Goal: Task Accomplishment & Management: Complete application form

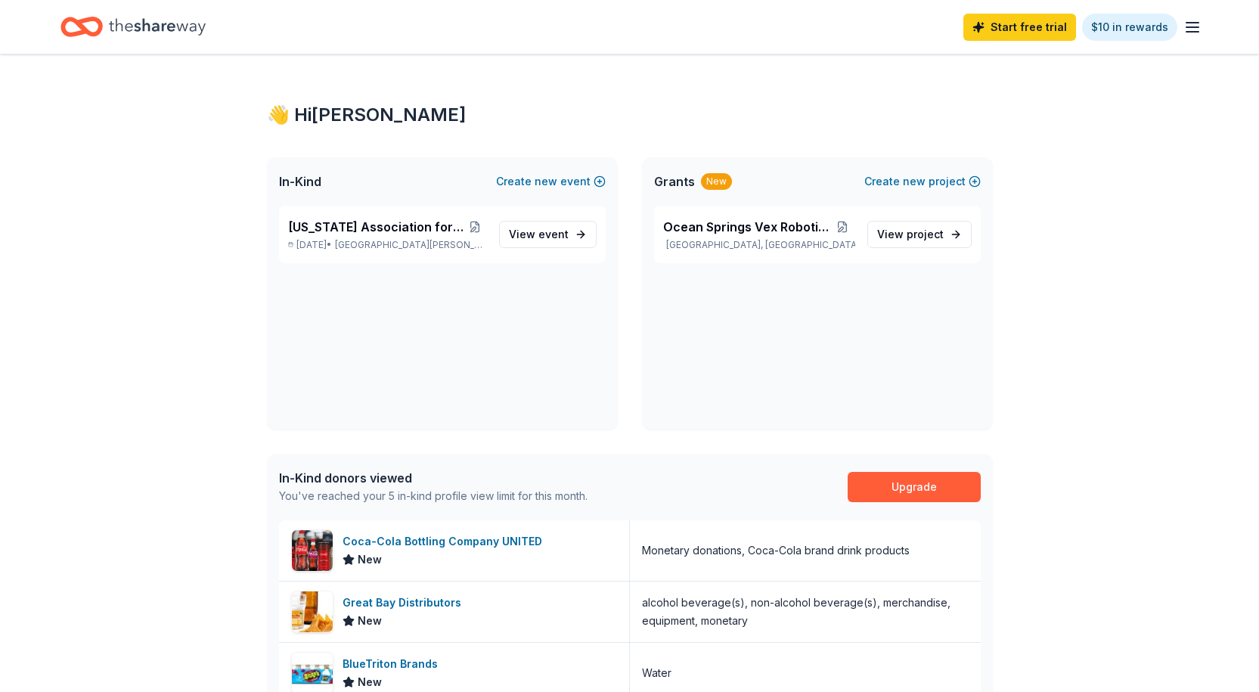
click at [543, 235] on span "event" at bounding box center [553, 234] width 30 height 13
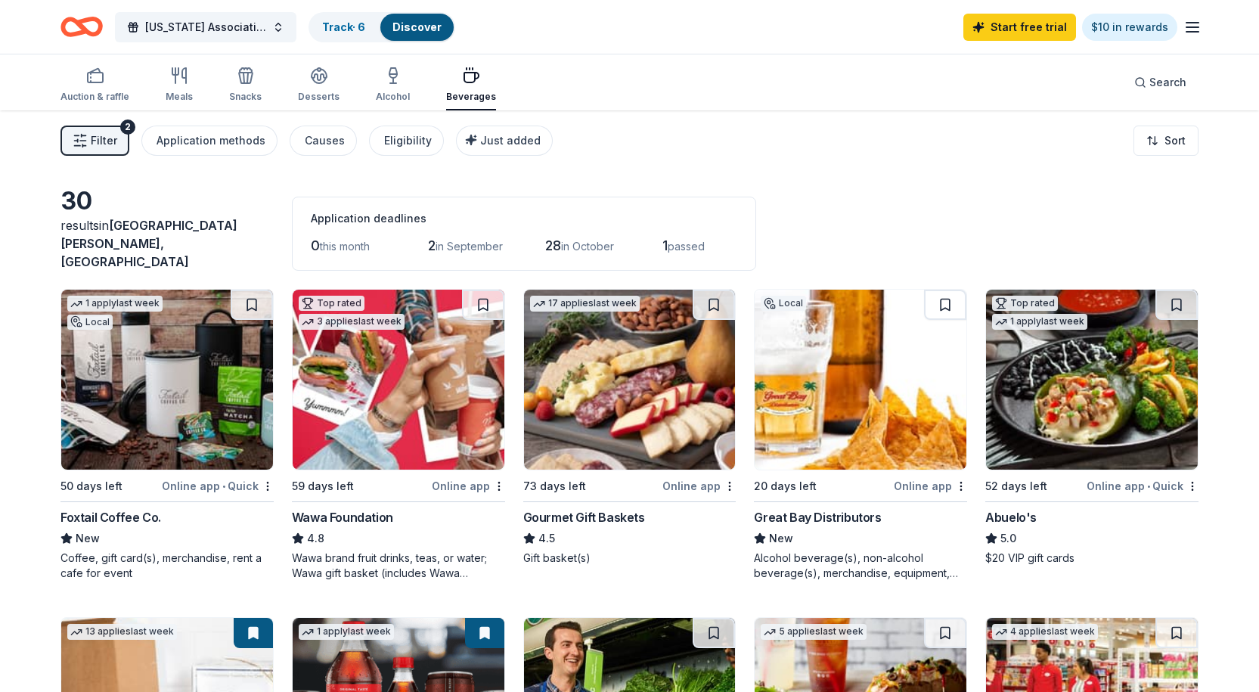
click at [181, 23] on span "[US_STATE] Association for the Gifted" at bounding box center [205, 27] width 121 height 18
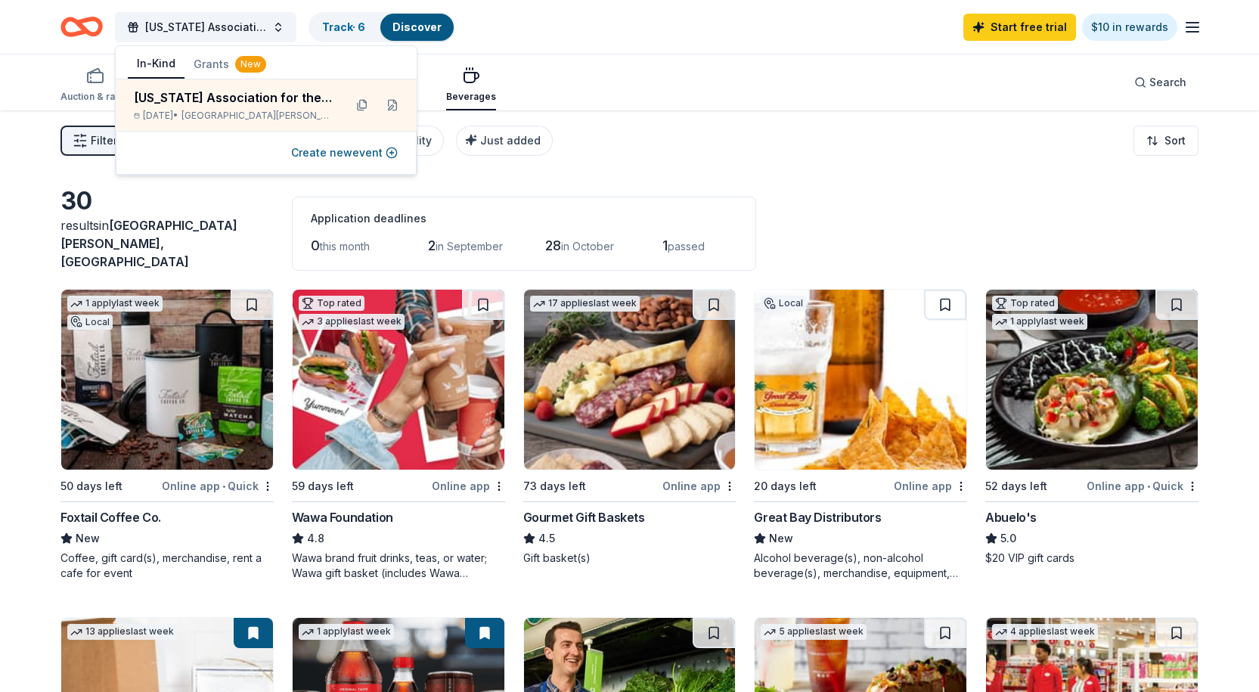
click at [346, 153] on button "Create new event" at bounding box center [344, 153] width 107 height 18
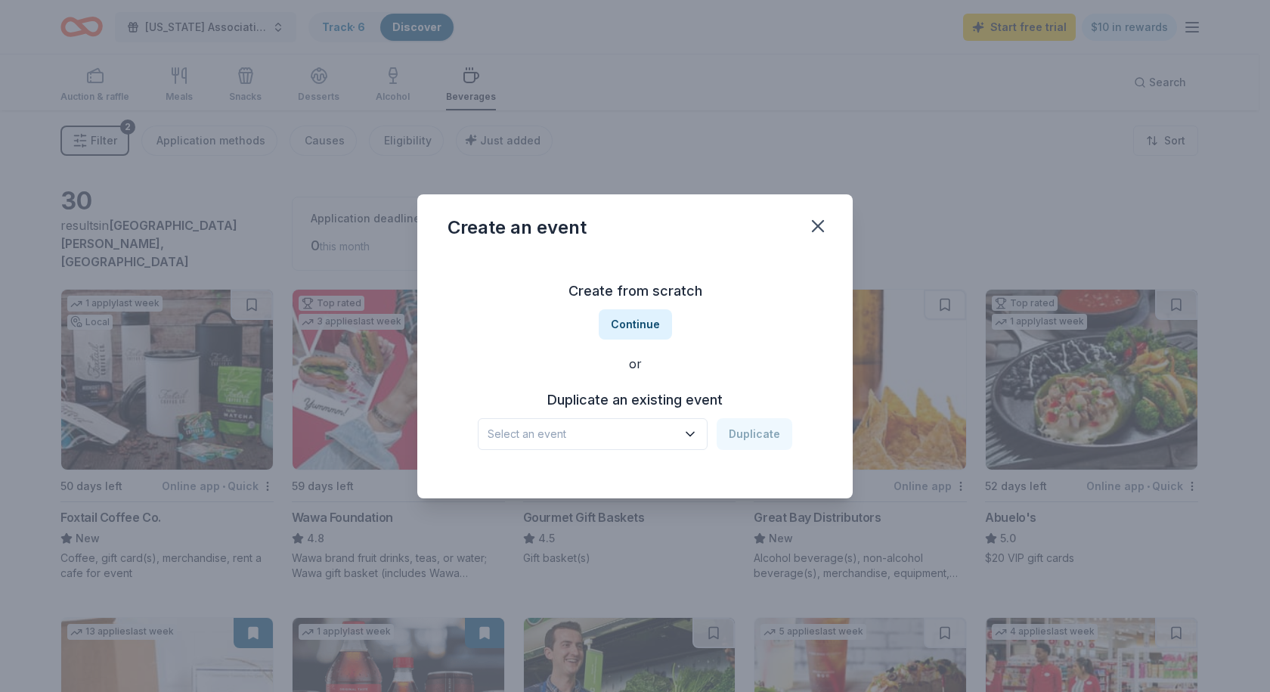
click at [636, 322] on button "Continue" at bounding box center [635, 324] width 73 height 30
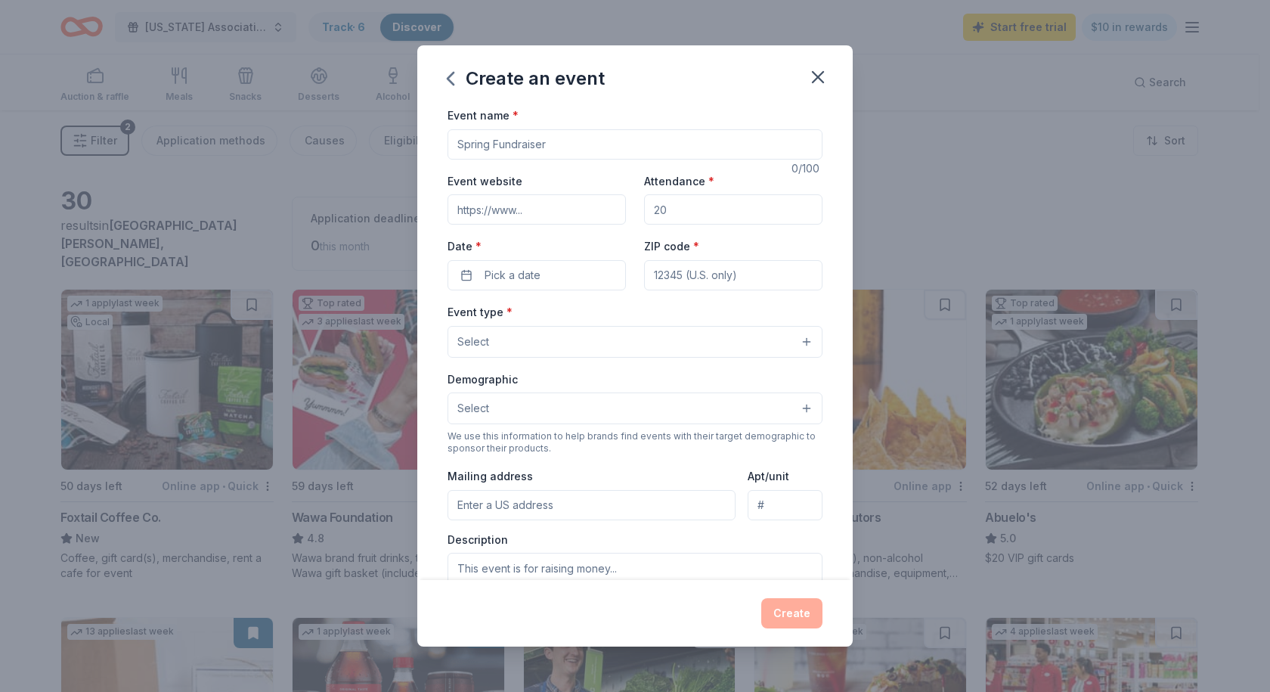
click at [510, 141] on input "Event name *" at bounding box center [635, 144] width 375 height 30
type input "Space Coast Odyssey of the Mind"
drag, startPoint x: 501, startPoint y: 217, endPoint x: 516, endPoint y: 215, distance: 14.4
click at [501, 217] on input "Event website" at bounding box center [537, 209] width 178 height 30
paste input "[URL][DOMAIN_NAME]"
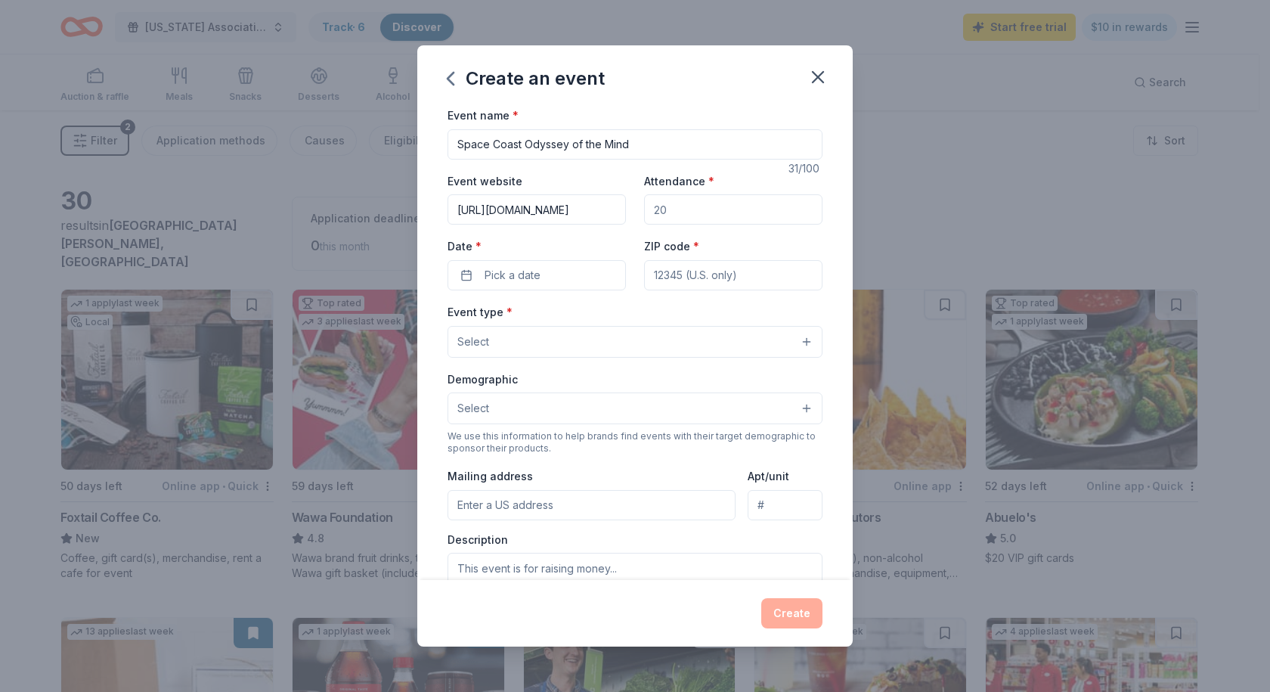
scroll to position [0, 33]
type input "[URL][DOMAIN_NAME]"
drag, startPoint x: 685, startPoint y: 214, endPoint x: 618, endPoint y: 216, distance: 67.3
click at [618, 216] on div "Event website [URL][DOMAIN_NAME] Attendance * Date * Pick a date ZIP code *" at bounding box center [635, 231] width 375 height 119
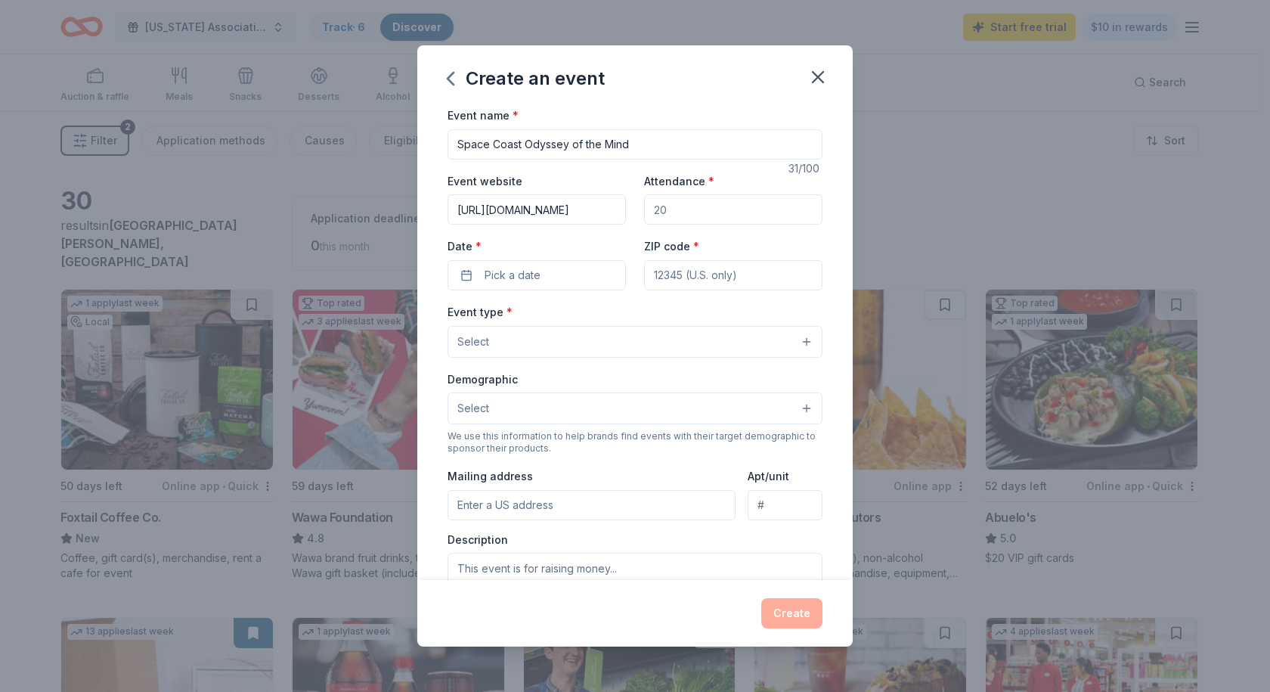
type input "200"
click at [513, 276] on span "Pick a date" at bounding box center [513, 275] width 56 height 18
click at [618, 315] on button "Go to next month" at bounding box center [615, 315] width 21 height 21
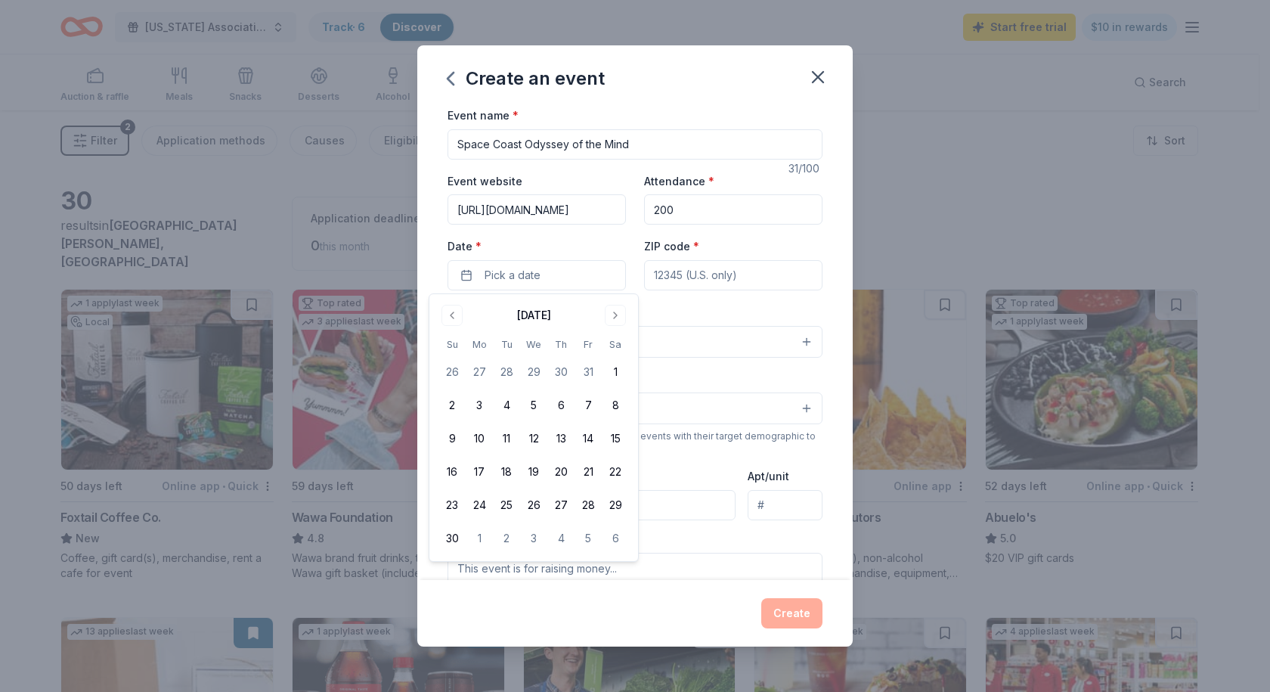
click at [618, 315] on button "Go to next month" at bounding box center [615, 315] width 21 height 21
click at [618, 473] on button "28" at bounding box center [615, 471] width 27 height 27
click at [612, 475] on button "28" at bounding box center [615, 471] width 27 height 27
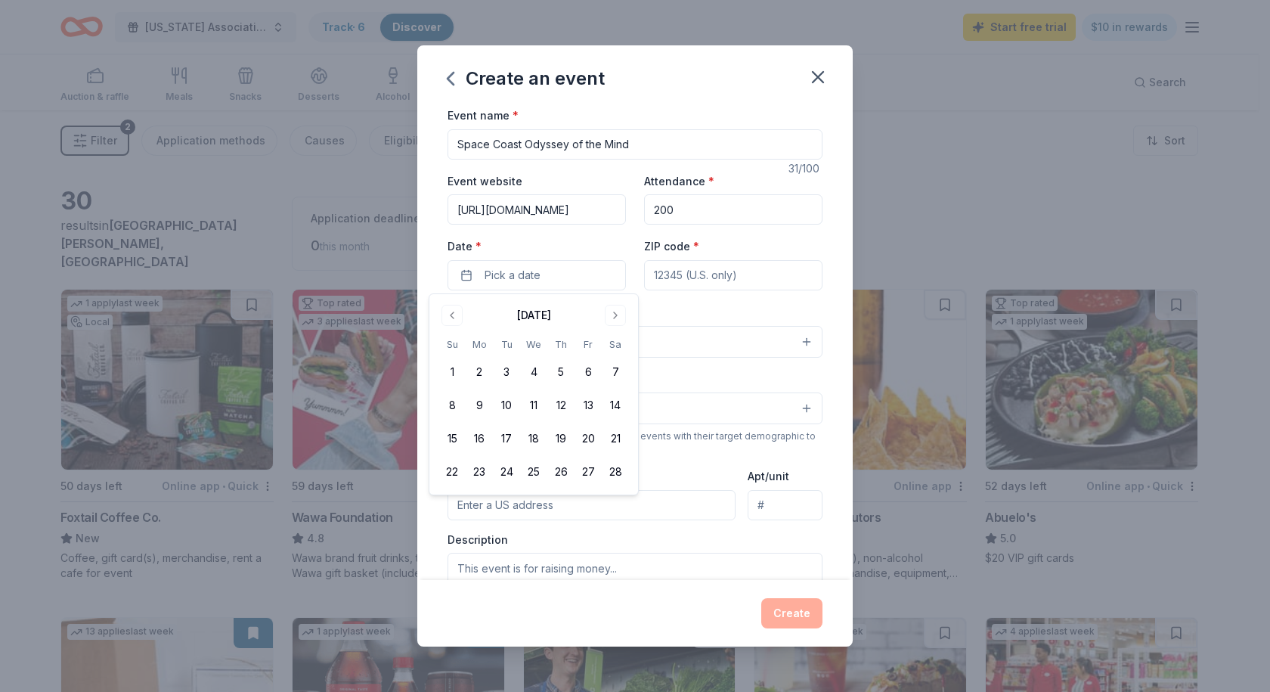
click at [612, 475] on button "28" at bounding box center [615, 471] width 27 height 27
click at [674, 273] on input "ZIP code *" at bounding box center [733, 275] width 178 height 30
type input "32927"
type input "[STREET_ADDRESS]"
click at [493, 342] on button "Select" at bounding box center [635, 342] width 375 height 32
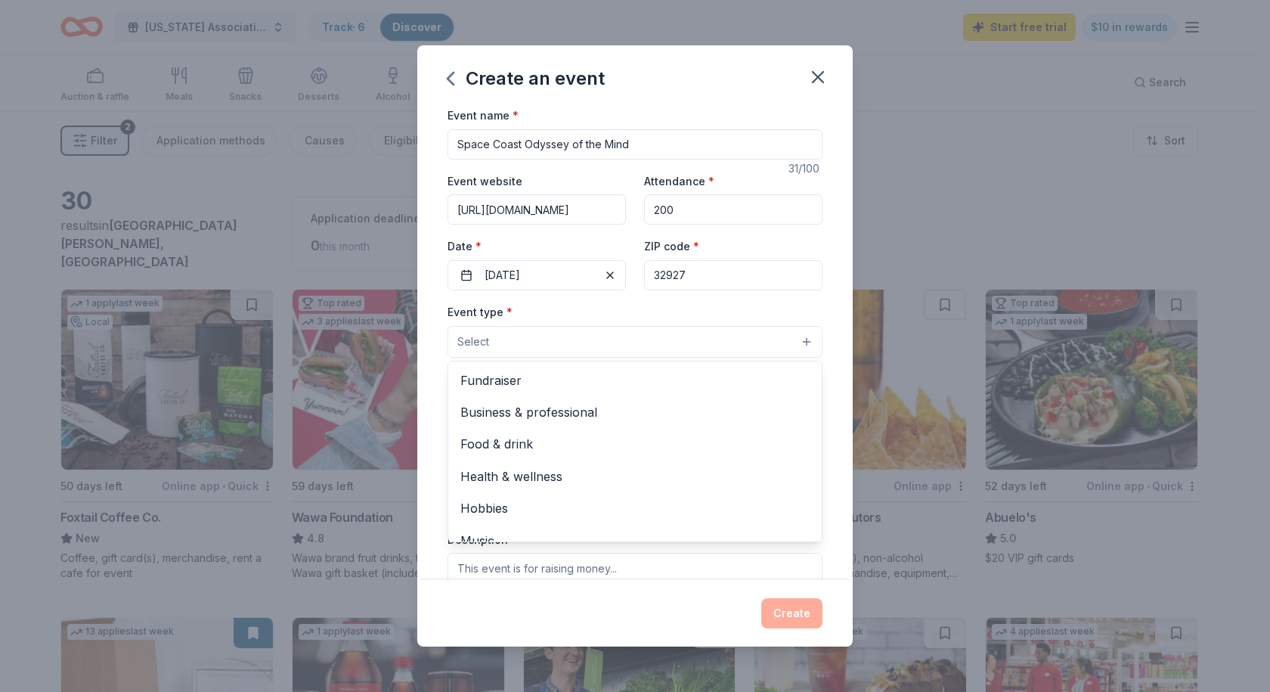
scroll to position [50, 0]
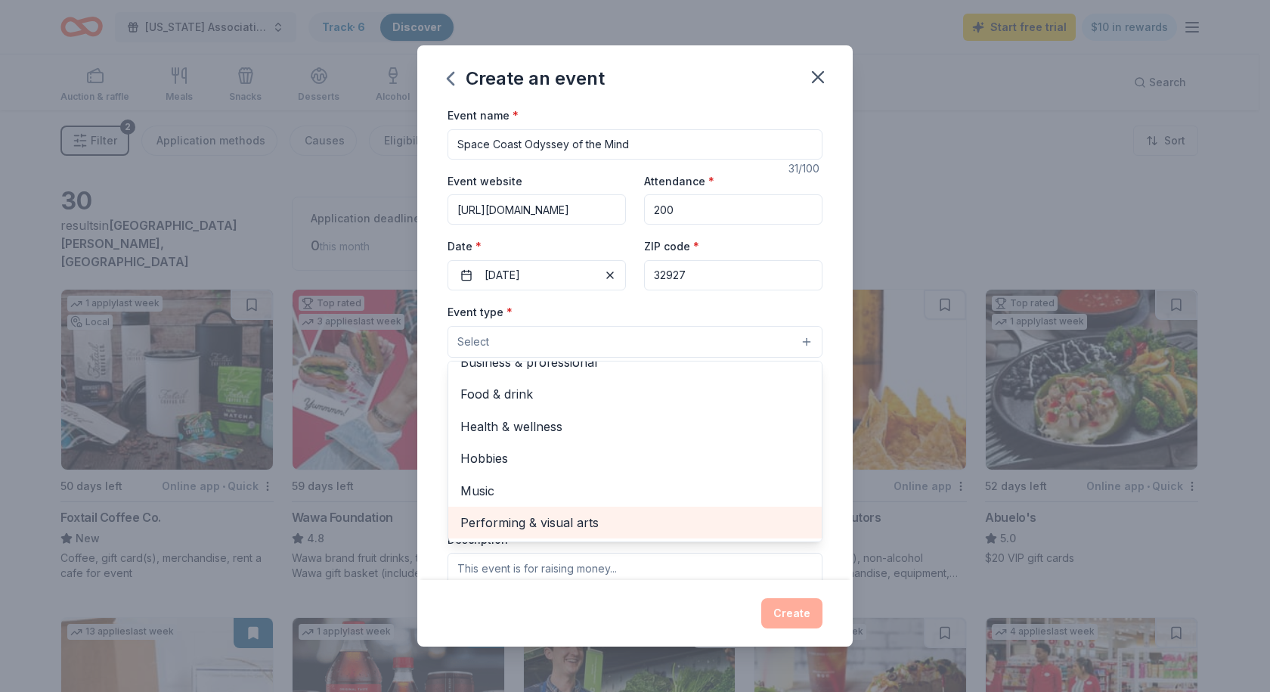
click at [528, 526] on span "Performing & visual arts" at bounding box center [634, 523] width 349 height 20
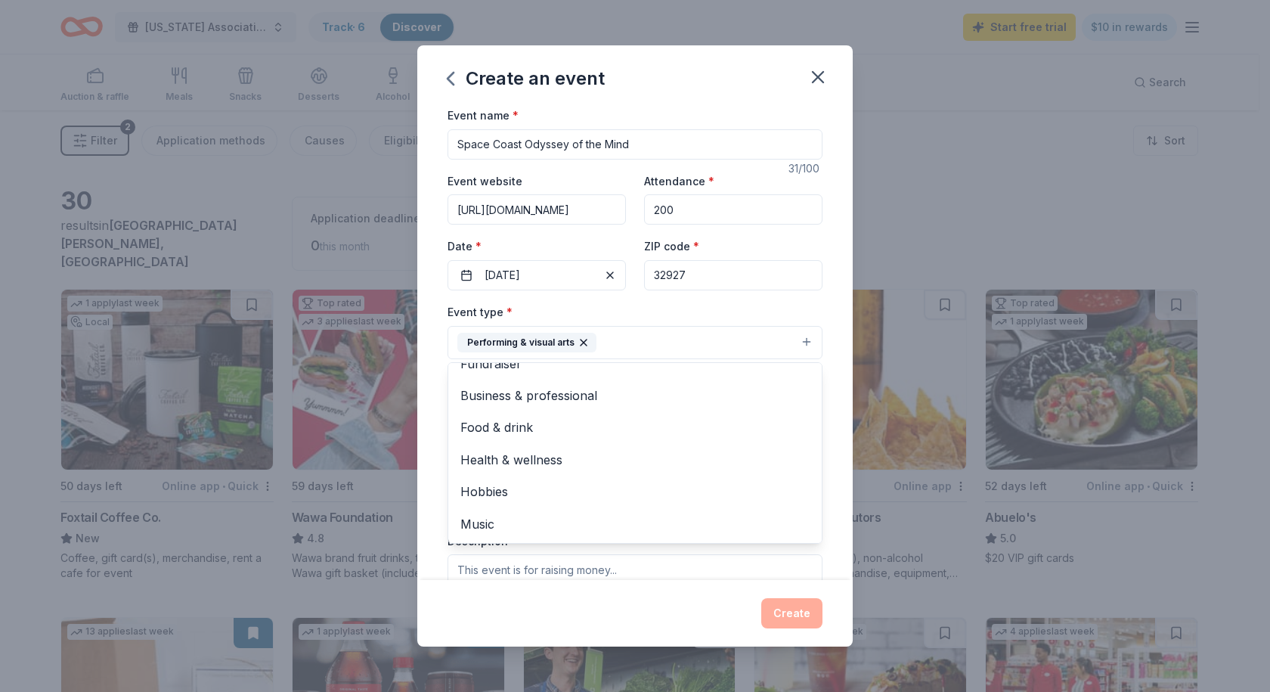
click at [637, 609] on div "Create an event Event name * Space Coast Odyssey of the Mind 31 /100 Event webs…" at bounding box center [634, 345] width 435 height 601
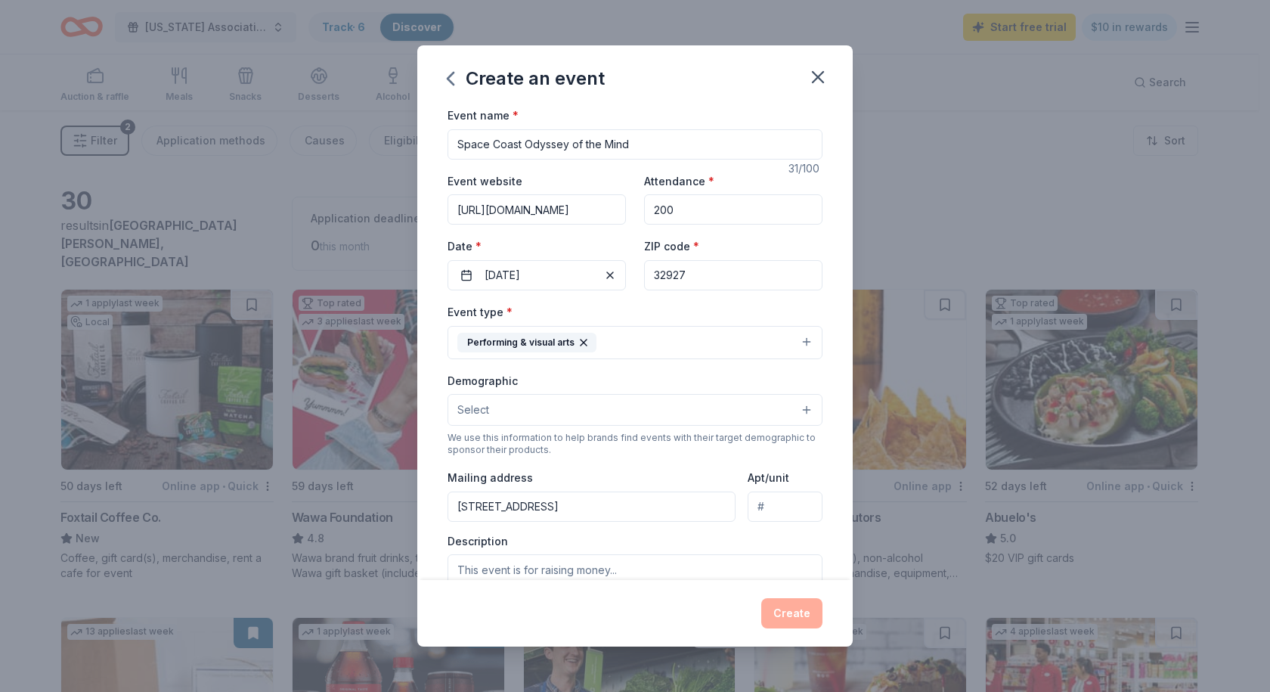
click at [513, 406] on button "Select" at bounding box center [635, 410] width 375 height 32
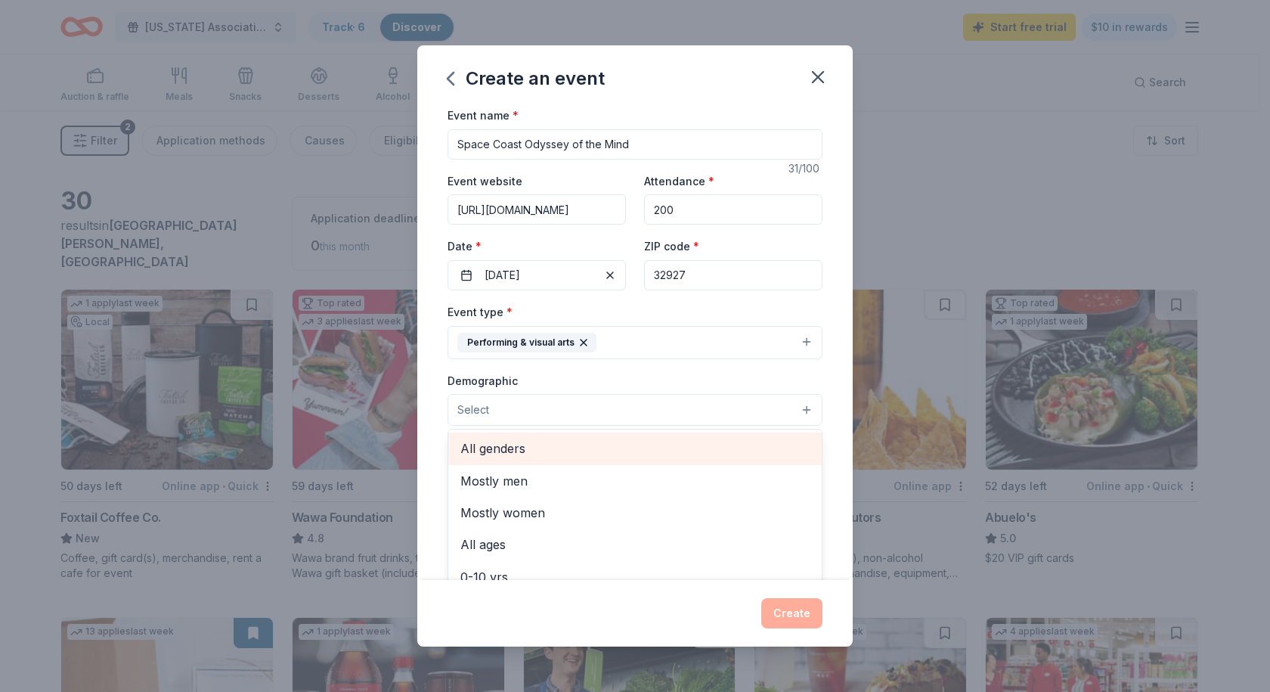
click at [513, 451] on span "All genders" at bounding box center [634, 449] width 349 height 20
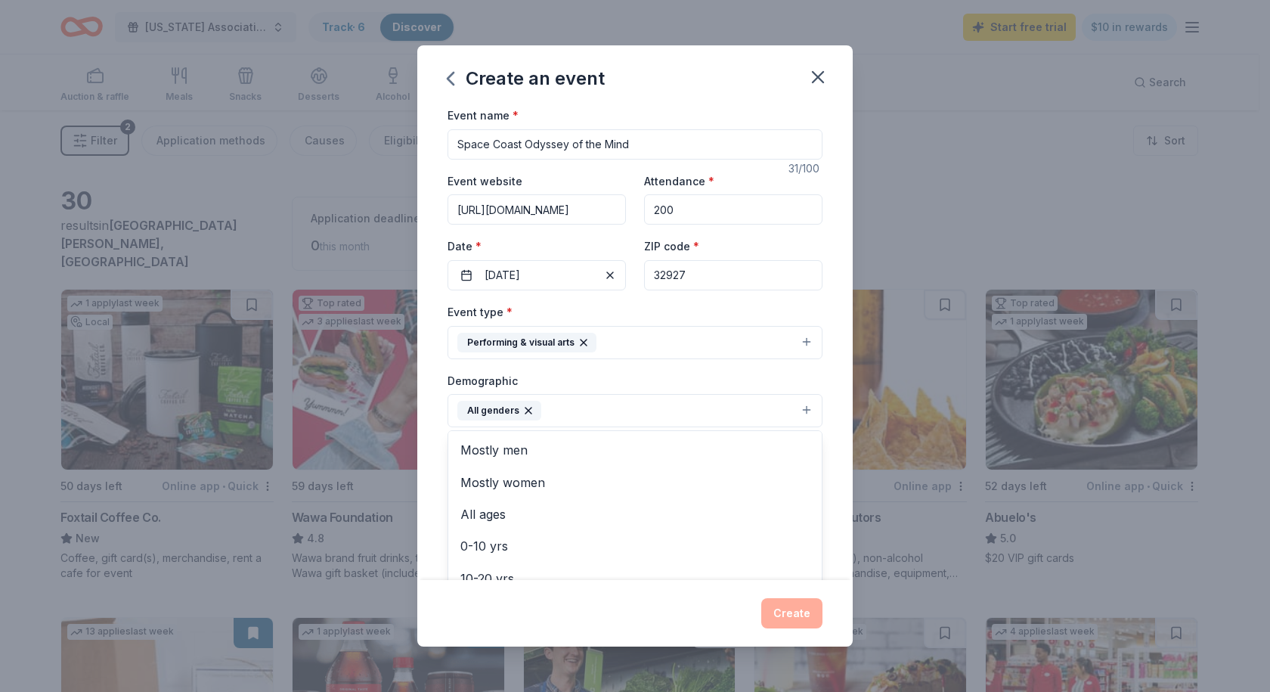
click at [572, 411] on button "All genders" at bounding box center [635, 410] width 375 height 33
click at [569, 411] on button "All genders" at bounding box center [635, 410] width 375 height 33
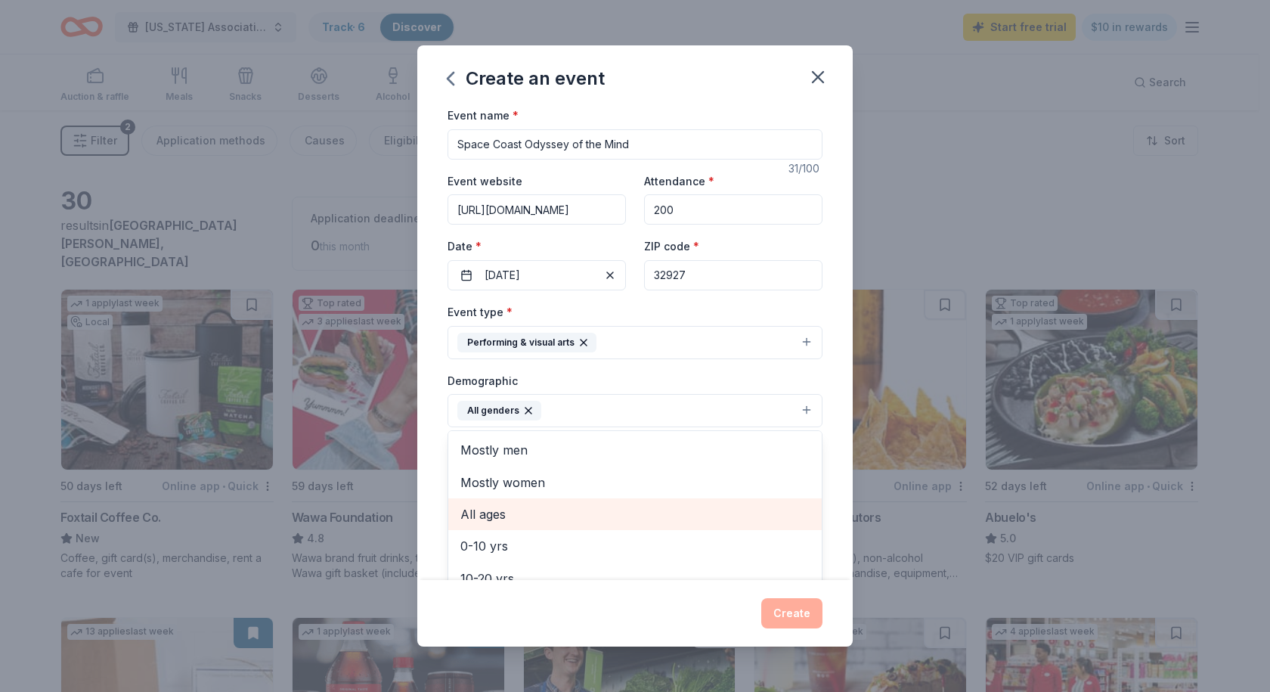
click at [509, 519] on span "All ages" at bounding box center [634, 514] width 349 height 20
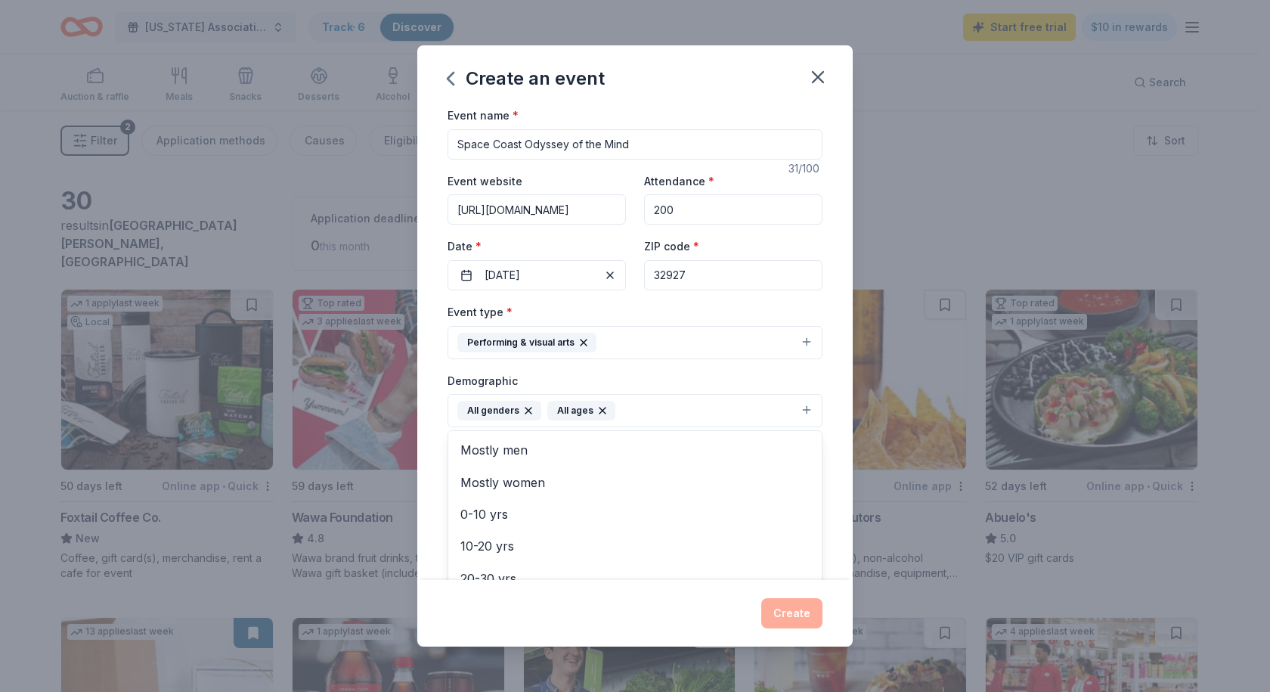
click at [819, 466] on div "Event name * Space Coast Odyssey of the Mind 31 /100 Event website [URL][DOMAIN…" at bounding box center [634, 343] width 435 height 474
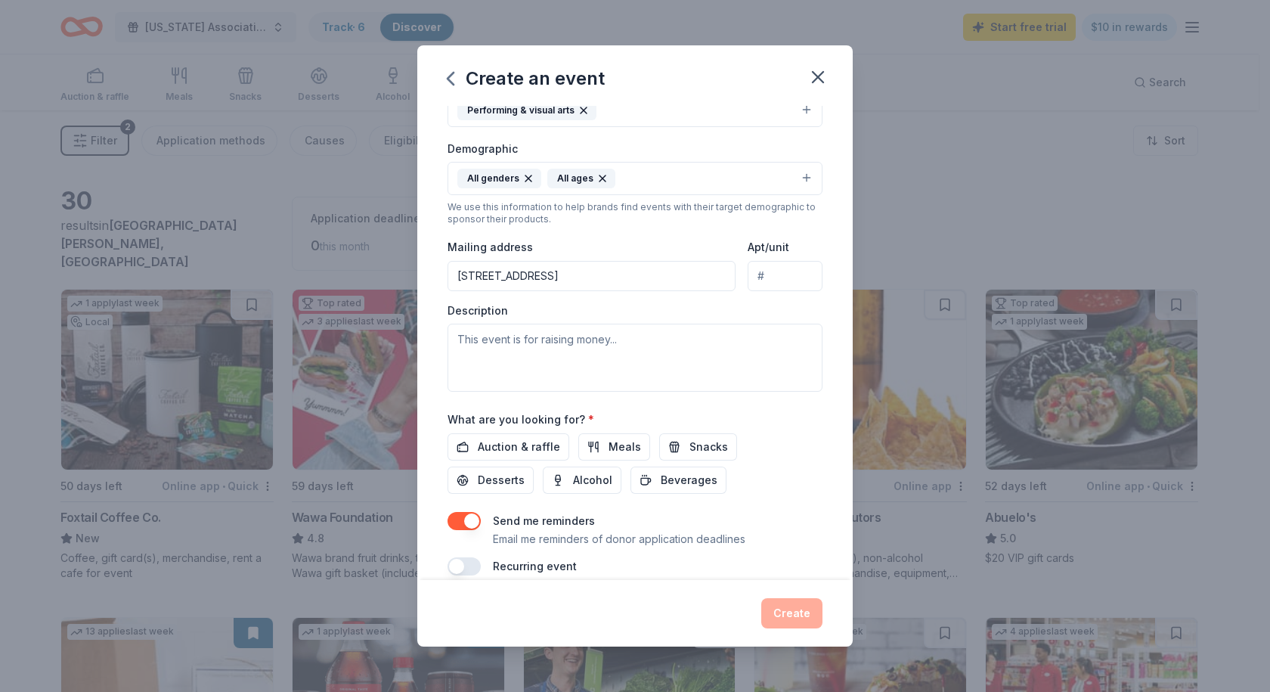
scroll to position [252, 0]
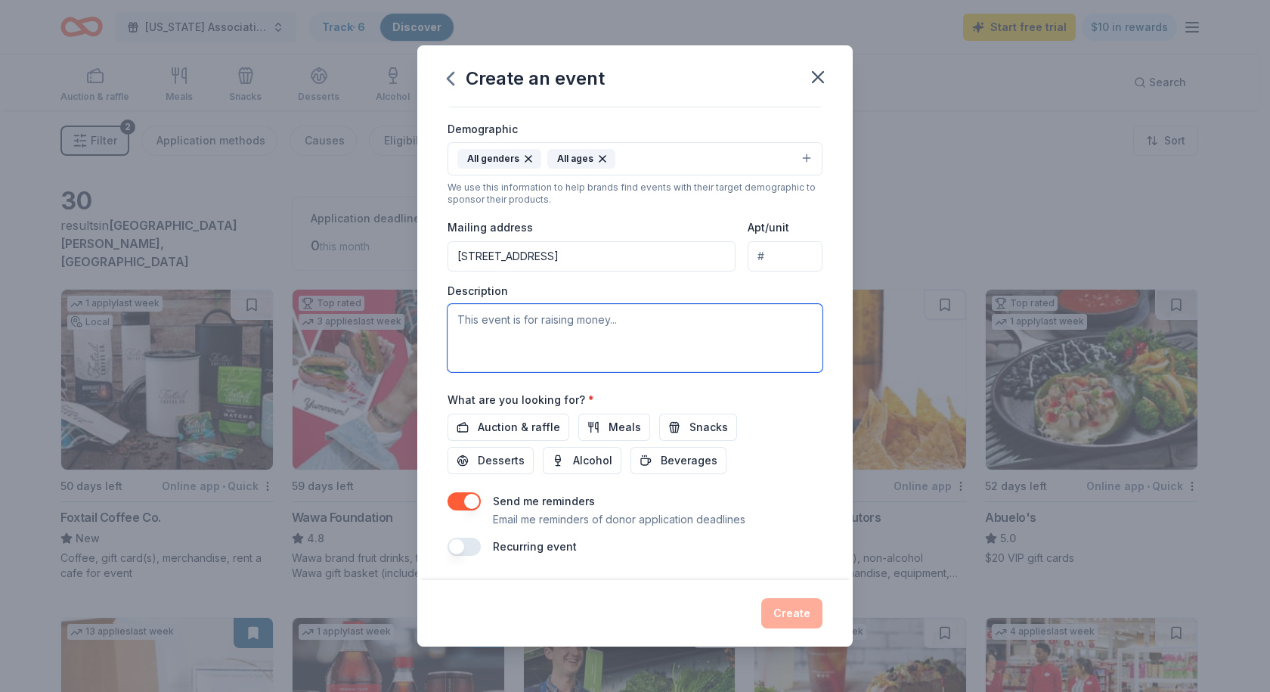
click at [511, 323] on textarea at bounding box center [635, 338] width 375 height 68
paste textarea "Lor Ipsum Dolor Sitamet co adi Elit Seddoeiusmo te i utlabore etdolore magnaal-…"
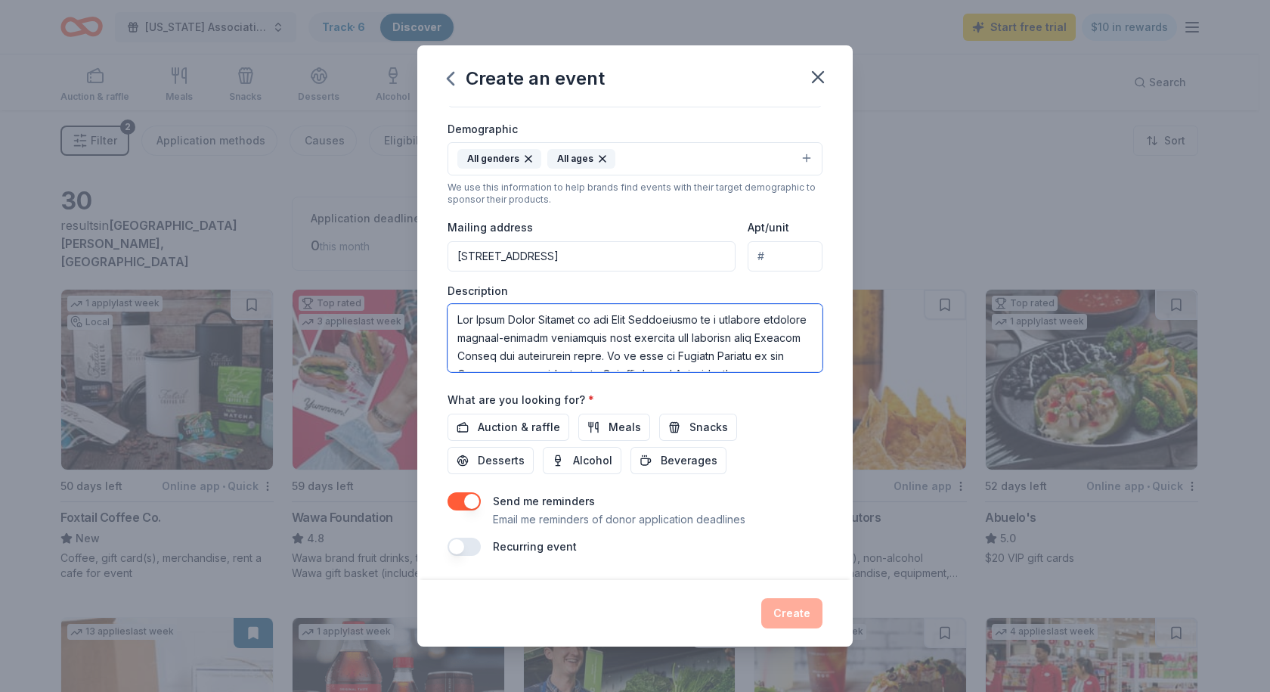
scroll to position [572, 0]
type textarea "Lor Ipsum Dolor Sitamet co adi Elit Seddoeiusmo te i utlabore etdolore magnaal-…"
click at [463, 547] on button "button" at bounding box center [464, 547] width 33 height 18
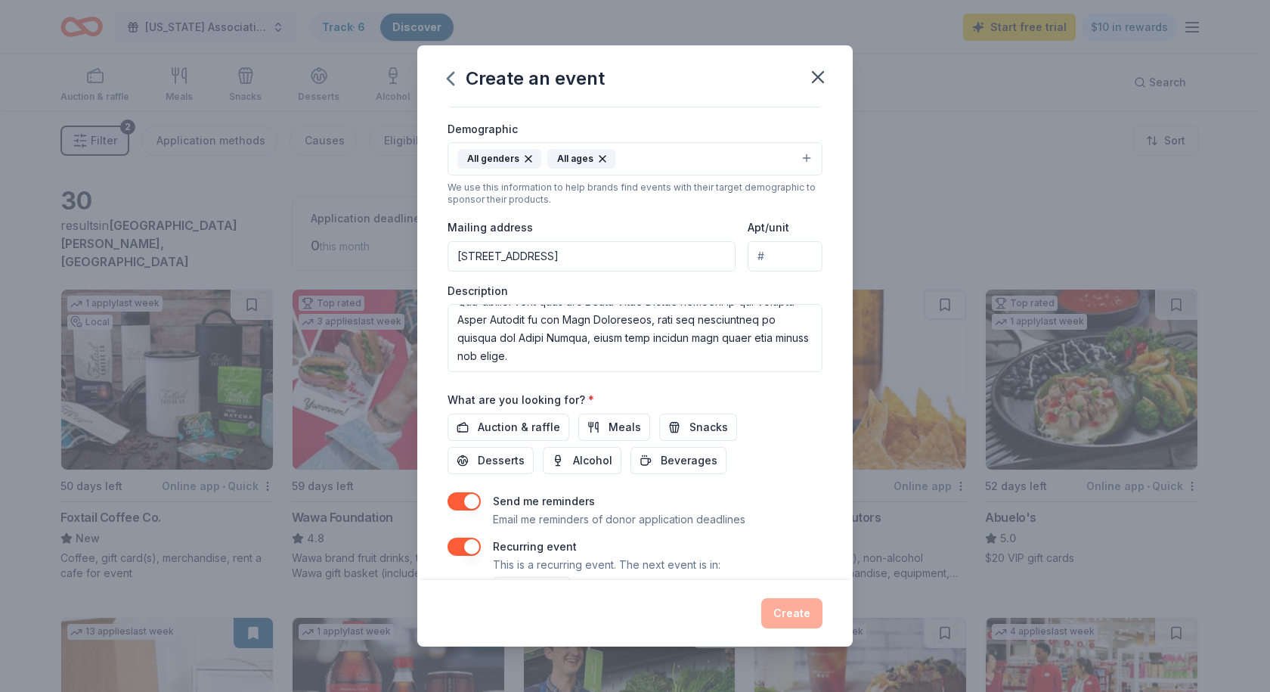
scroll to position [306, 0]
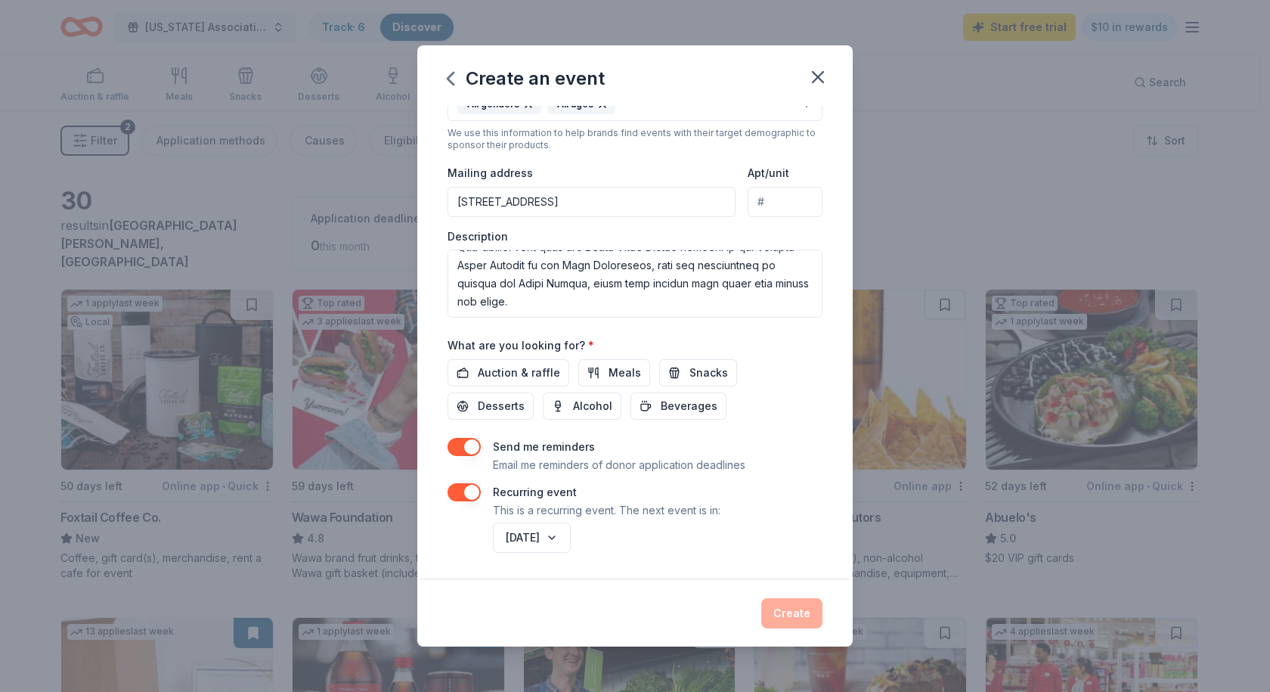
click at [833, 485] on div "Event name * Space Coast Odyssey of the Mind 31 /100 Event website [URL][DOMAIN…" at bounding box center [634, 343] width 435 height 474
click at [609, 370] on span "Meals" at bounding box center [625, 373] width 33 height 18
drag, startPoint x: 612, startPoint y: 363, endPoint x: 570, endPoint y: 364, distance: 42.4
click at [613, 364] on span "Meals" at bounding box center [625, 373] width 33 height 18
click at [497, 367] on span "Auction & raffle" at bounding box center [519, 373] width 82 height 18
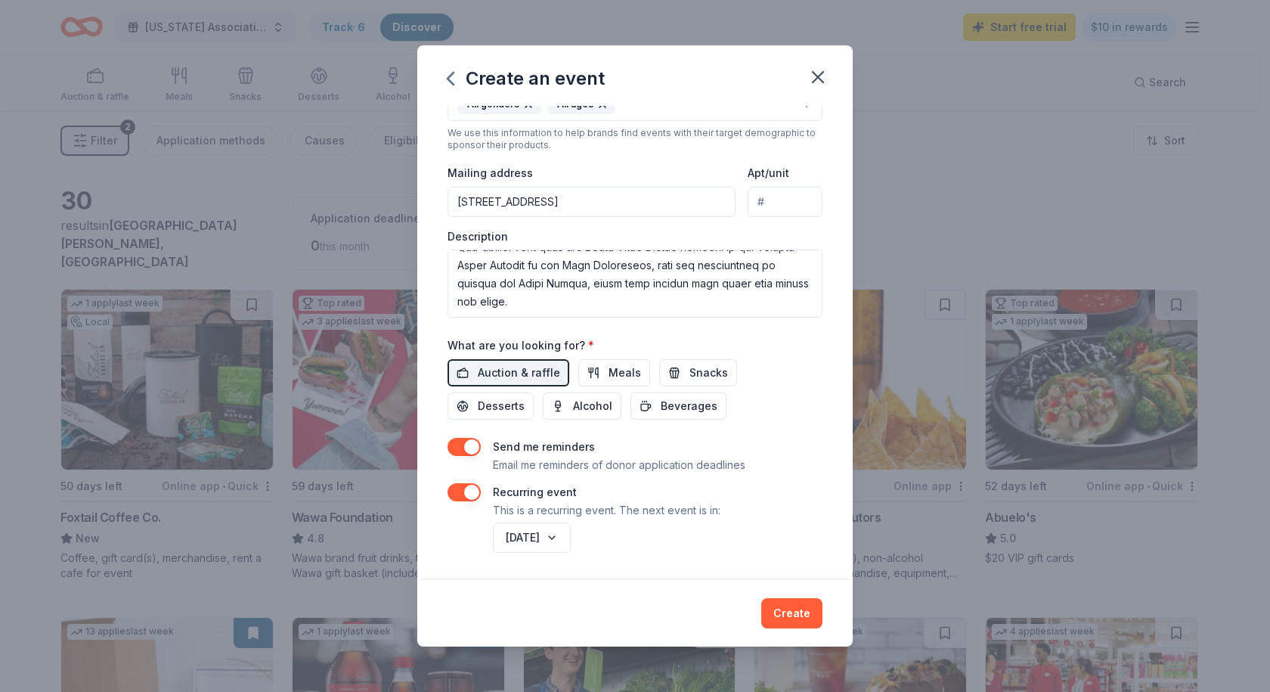
click at [699, 373] on span "Snacks" at bounding box center [709, 373] width 39 height 18
click at [676, 408] on span "Beverages" at bounding box center [689, 406] width 57 height 18
click at [611, 354] on div "What are you looking for? * Auction & raffle Meals Snacks Desserts Alcohol Beve…" at bounding box center [635, 378] width 375 height 84
click at [615, 370] on span "Meals" at bounding box center [625, 373] width 33 height 18
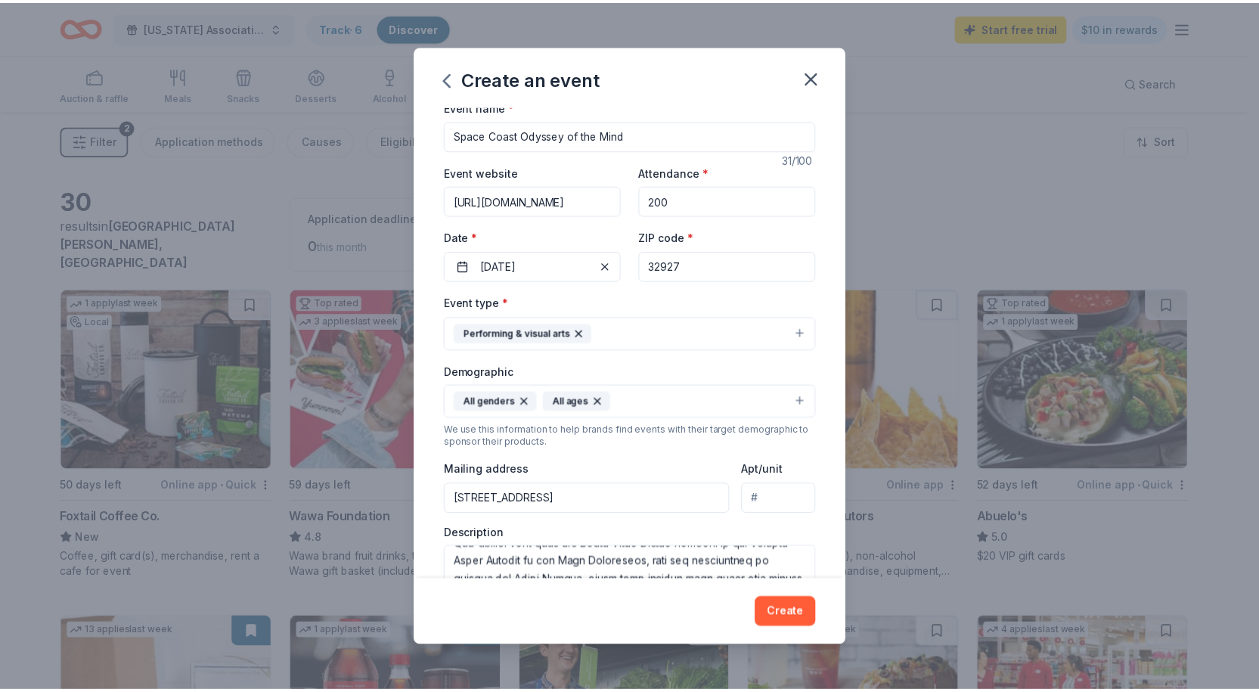
scroll to position [0, 0]
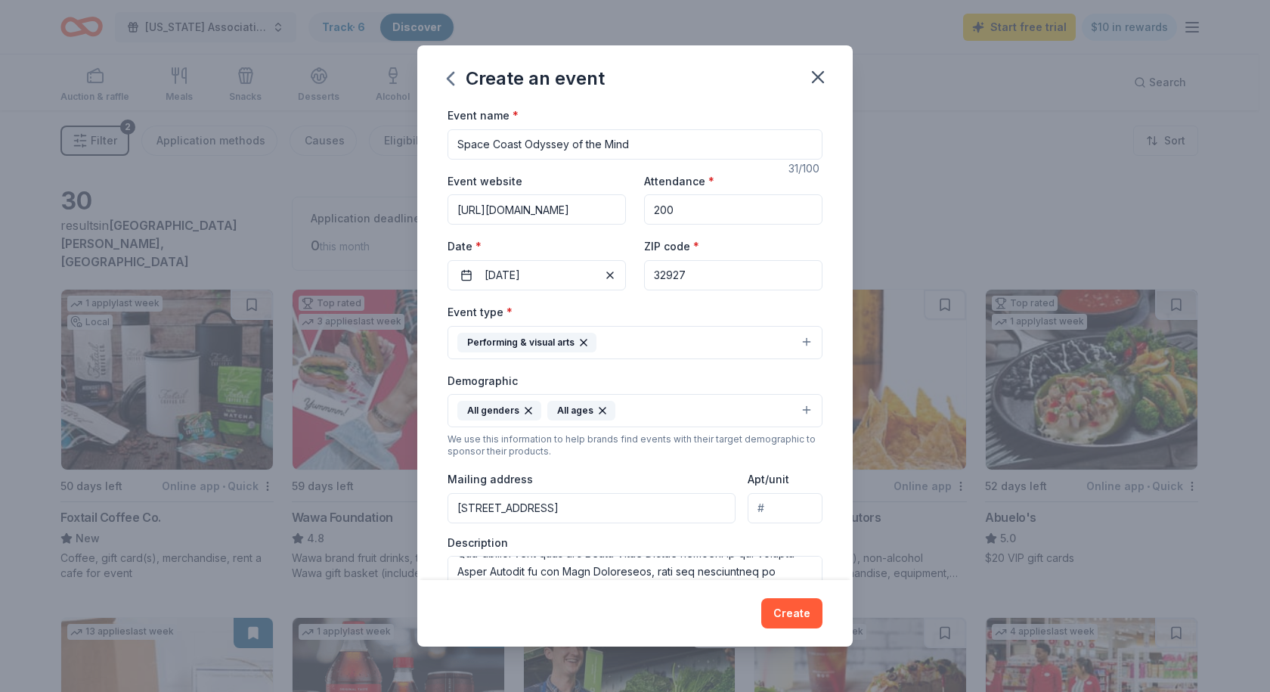
click at [684, 276] on input "32927" at bounding box center [733, 275] width 178 height 30
type input "32940"
click at [796, 615] on button "Create" at bounding box center [791, 613] width 61 height 30
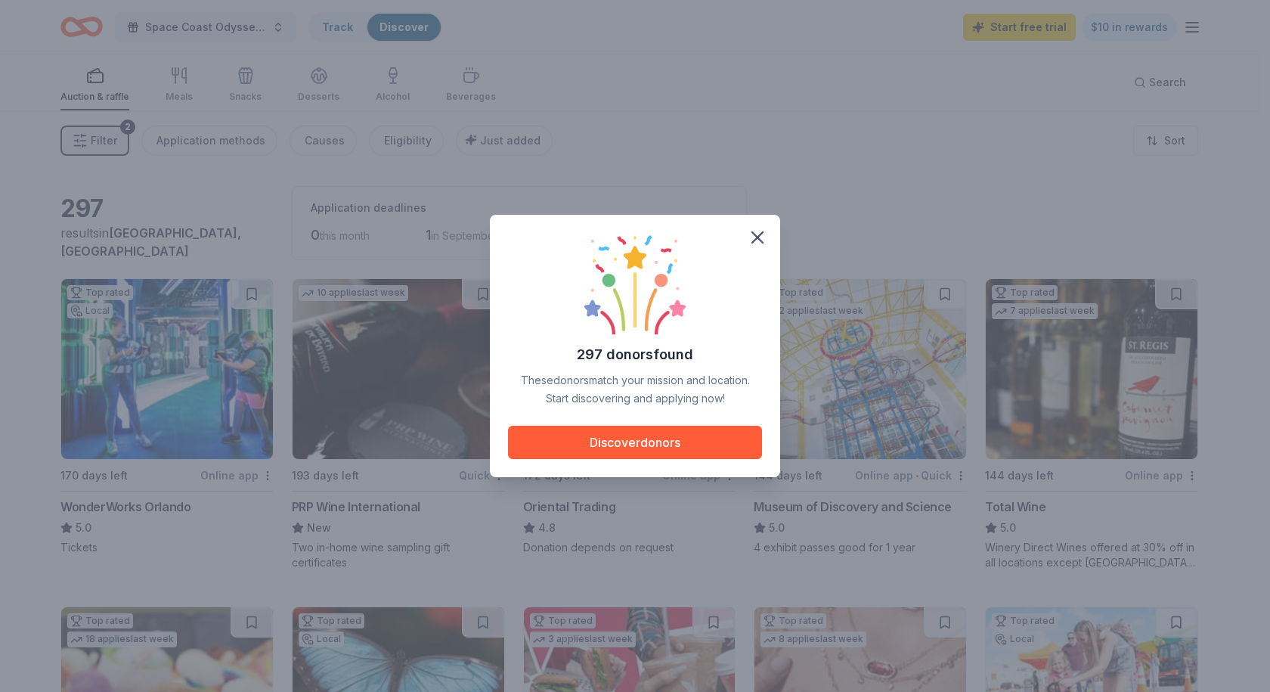
click at [612, 445] on button "Discover donors" at bounding box center [635, 442] width 254 height 33
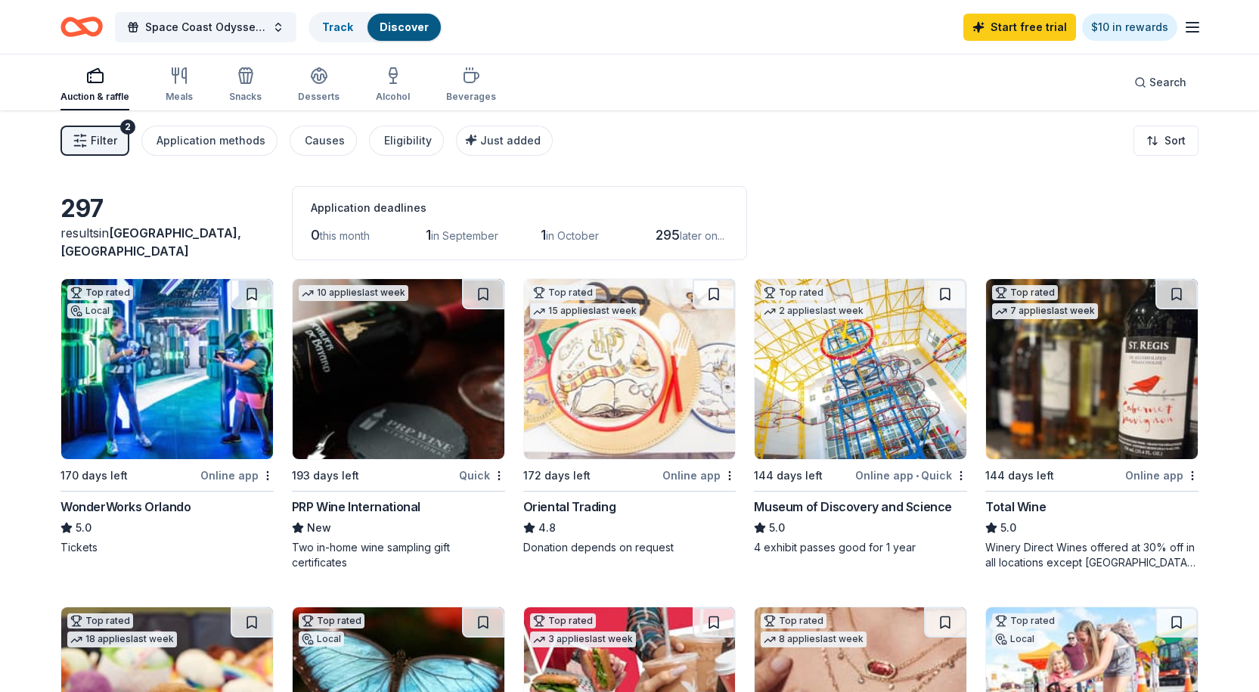
click at [945, 159] on div "Filter 2 Application methods Causes Eligibility Just added Sort" at bounding box center [629, 140] width 1259 height 60
